Goal: Find specific page/section: Find specific page/section

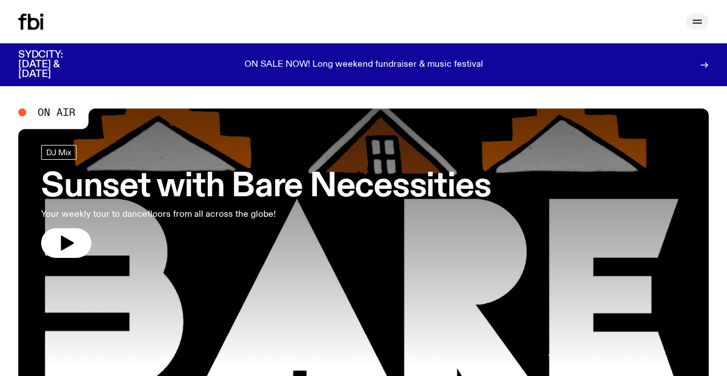
click at [696, 19] on icon "button" at bounding box center [698, 22] width 14 height 14
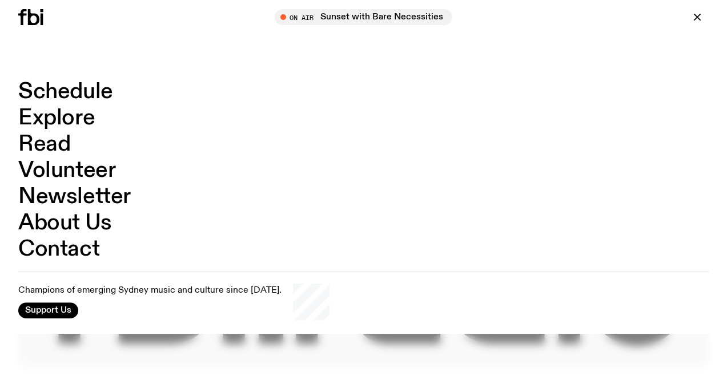
scroll to position [2413, 0]
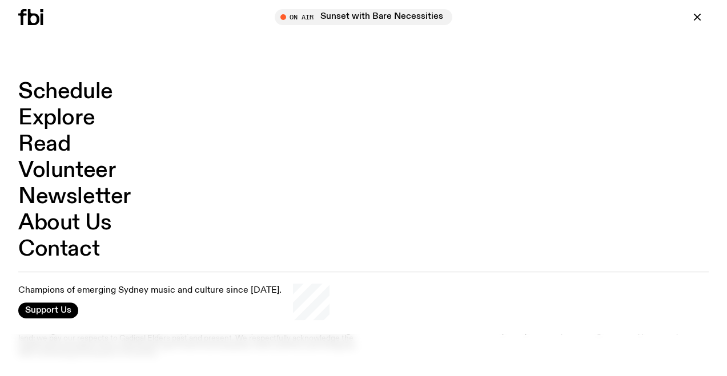
click at [80, 245] on link "Contact" at bounding box center [58, 250] width 81 height 22
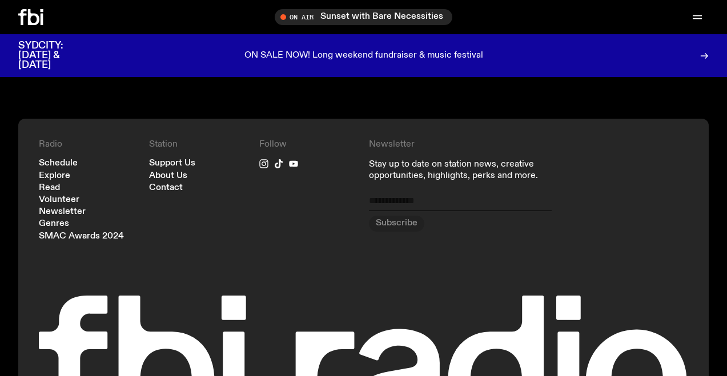
scroll to position [748, 0]
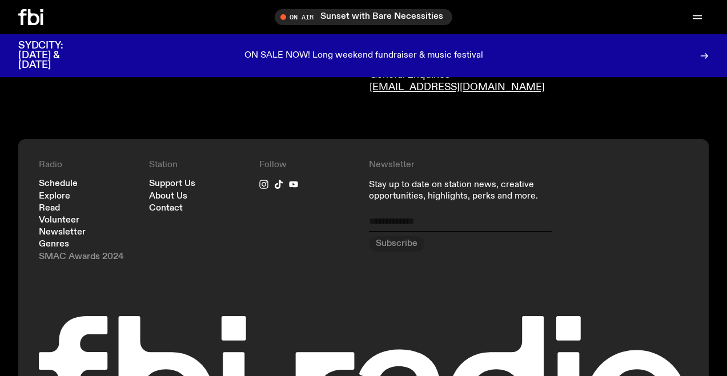
click at [74, 253] on link "SMAC Awards 2024" at bounding box center [81, 257] width 85 height 9
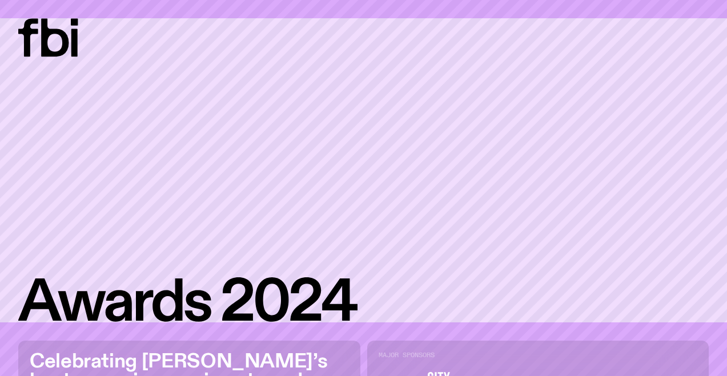
click at [33, 45] on icon at bounding box center [363, 170] width 691 height 304
click at [49, 30] on icon at bounding box center [54, 37] width 27 height 38
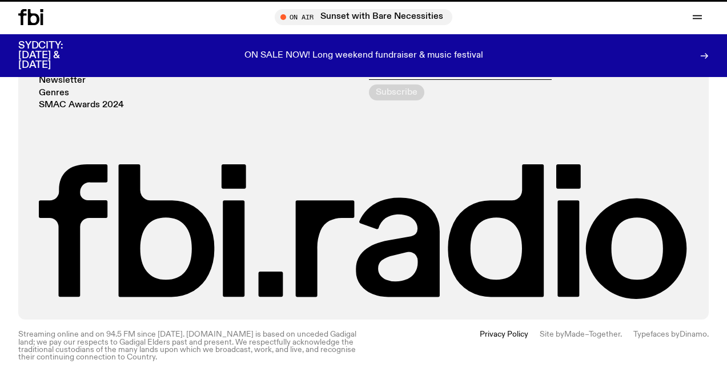
scroll to position [2404, 0]
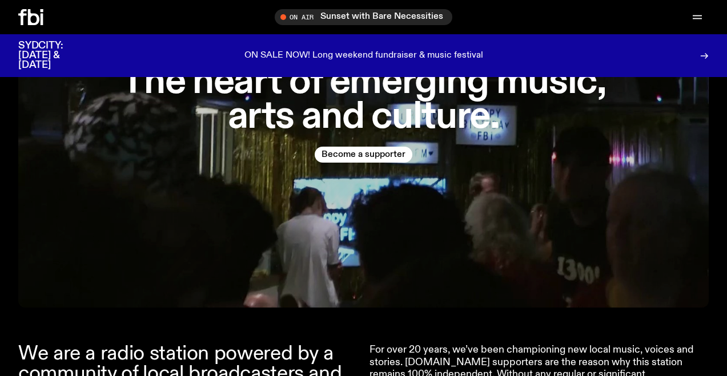
scroll to position [181, 0]
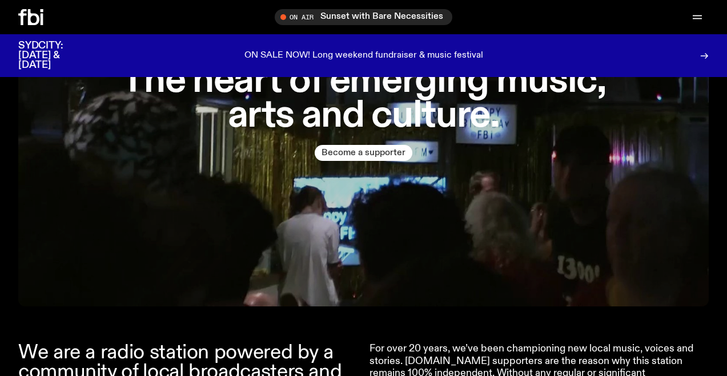
click at [372, 153] on button "Become a supporter" at bounding box center [364, 153] width 98 height 16
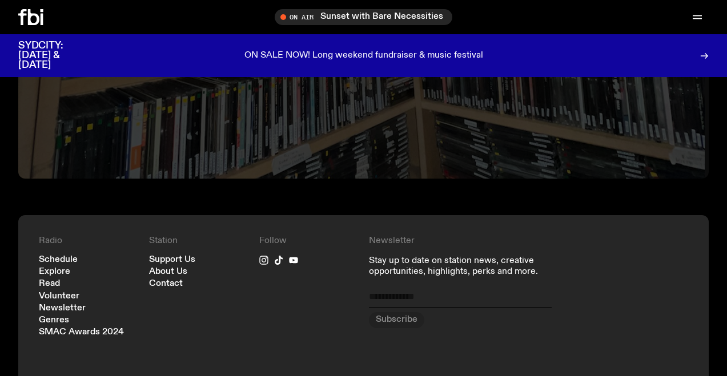
scroll to position [2539, 0]
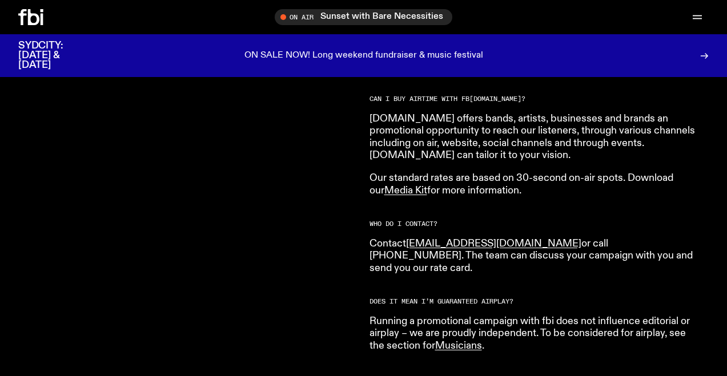
scroll to position [375, 0]
click at [400, 190] on link "Media Kit" at bounding box center [405, 190] width 43 height 10
